Goal: Navigation & Orientation: Find specific page/section

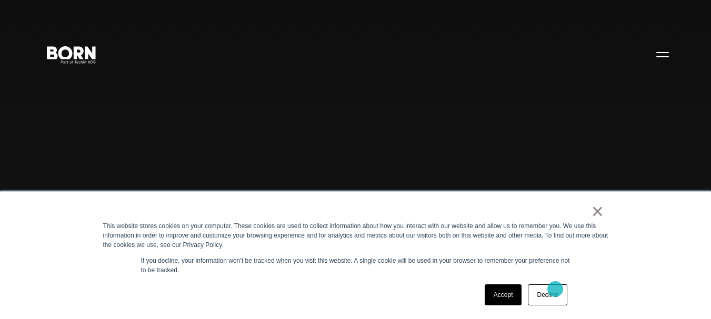
drag, startPoint x: 556, startPoint y: 281, endPoint x: 555, endPoint y: 294, distance: 12.7
click at [555, 294] on div "× This website stores cookies on your computer. These cookies are used to colle…" at bounding box center [356, 255] width 526 height 127
click at [555, 294] on link "Decline" at bounding box center [547, 295] width 39 height 21
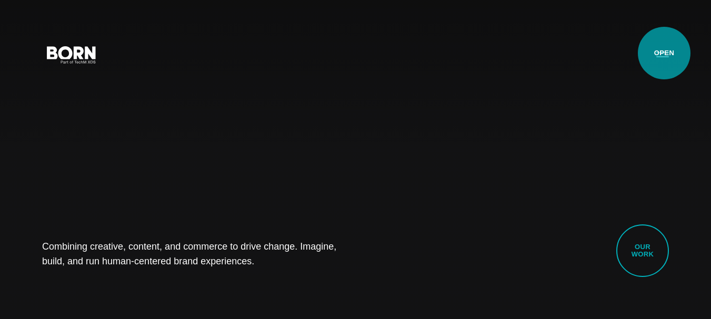
click at [664, 53] on button "Primary Menu" at bounding box center [662, 54] width 25 height 22
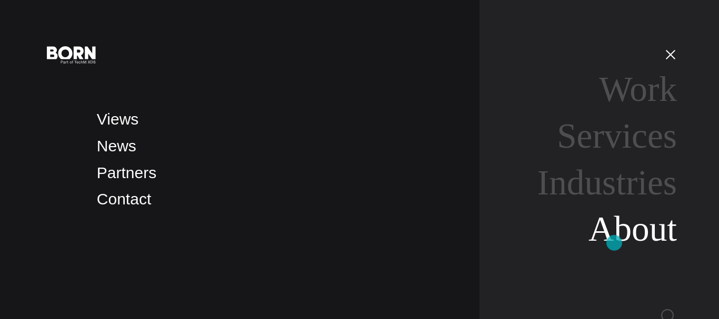
click at [614, 243] on link "About" at bounding box center [632, 228] width 88 height 39
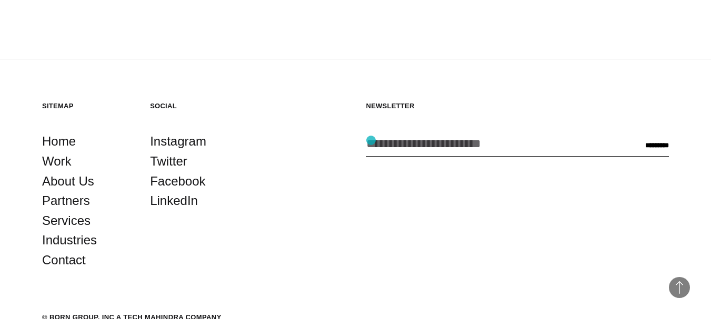
scroll to position [3340, 0]
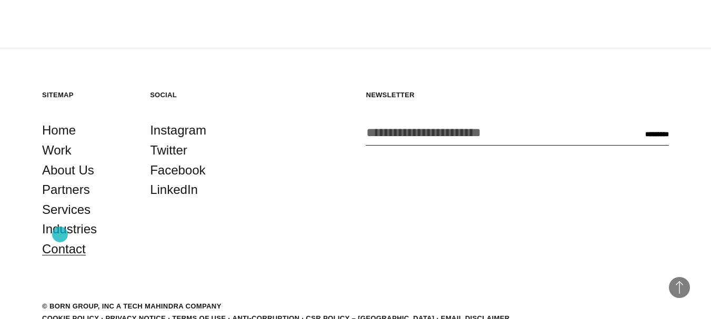
click at [60, 239] on link "Contact" at bounding box center [64, 249] width 44 height 20
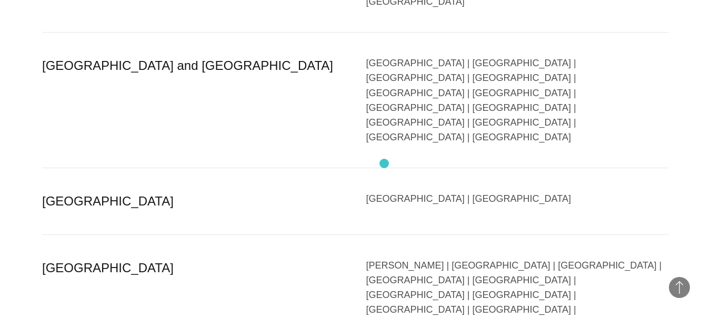
scroll to position [2226, 0]
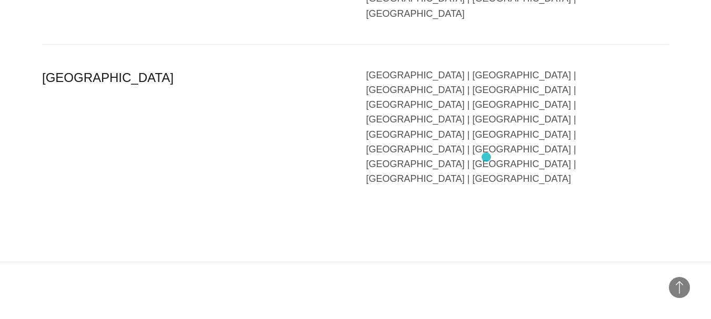
scroll to position [2655, 0]
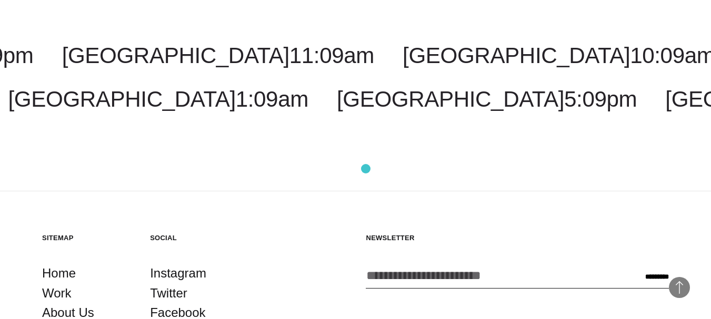
scroll to position [3089, 0]
